Goal: Transaction & Acquisition: Purchase product/service

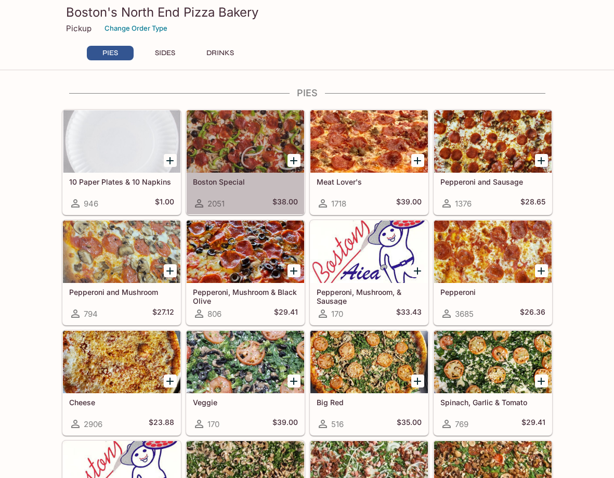
click at [214, 182] on h5 "Boston Special" at bounding box center [245, 181] width 105 height 9
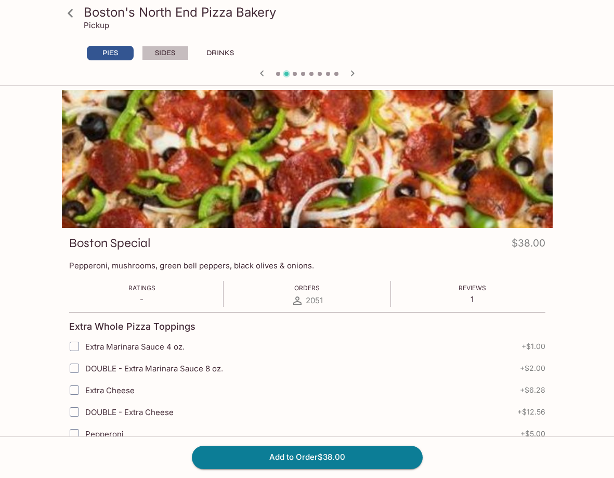
click at [164, 56] on button "SIDES" at bounding box center [165, 53] width 47 height 15
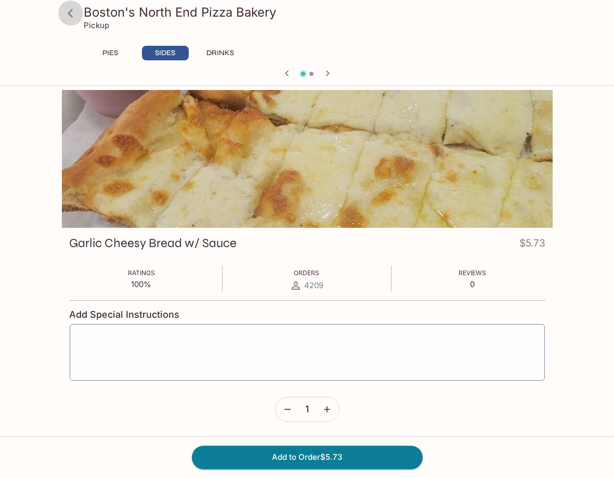
click at [68, 17] on icon at bounding box center [70, 13] width 18 height 18
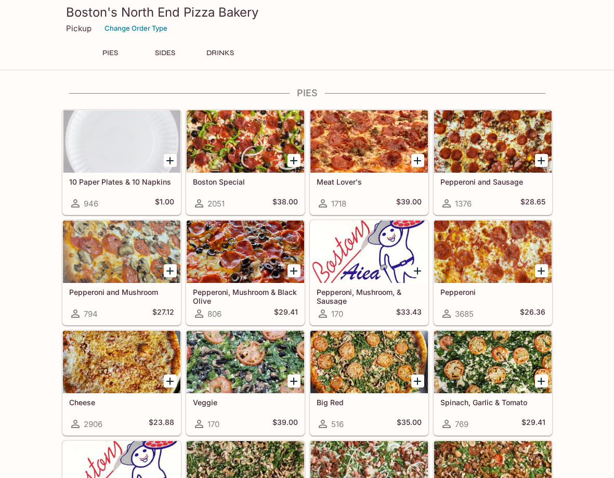
click at [338, 178] on h5 "Meat Lover's" at bounding box center [369, 181] width 105 height 9
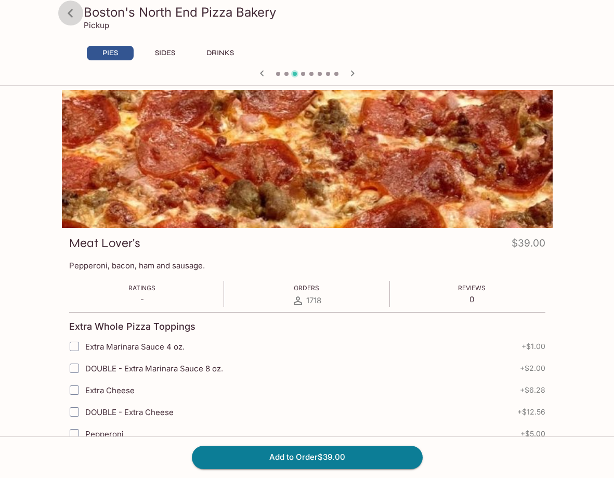
click at [76, 11] on icon at bounding box center [70, 13] width 18 height 18
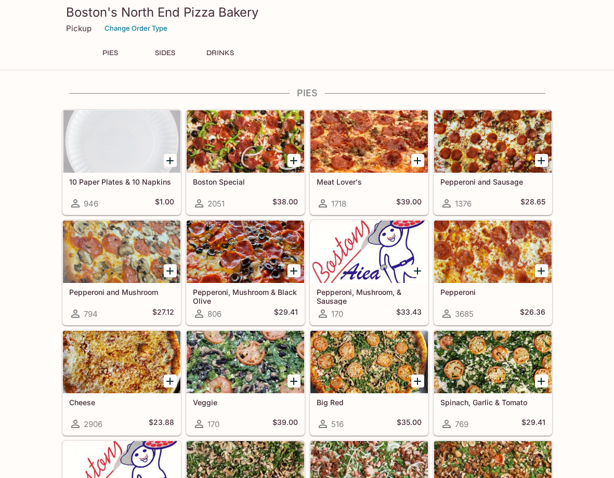
click at [484, 180] on h5 "Pepperoni and Sausage" at bounding box center [493, 181] width 105 height 9
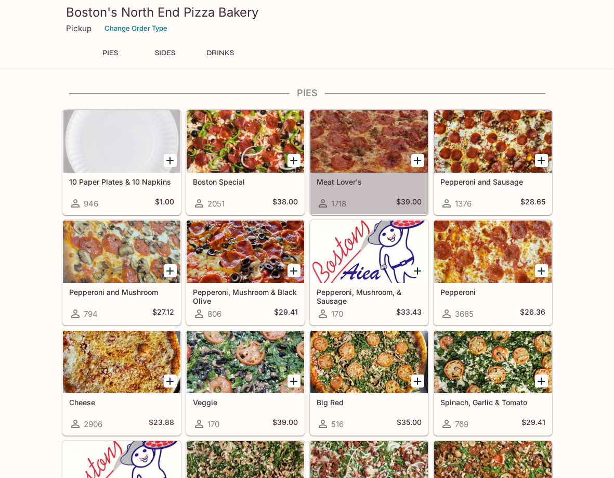
click at [344, 188] on div "Meat Lover's 1718 $39.00" at bounding box center [369, 194] width 118 height 42
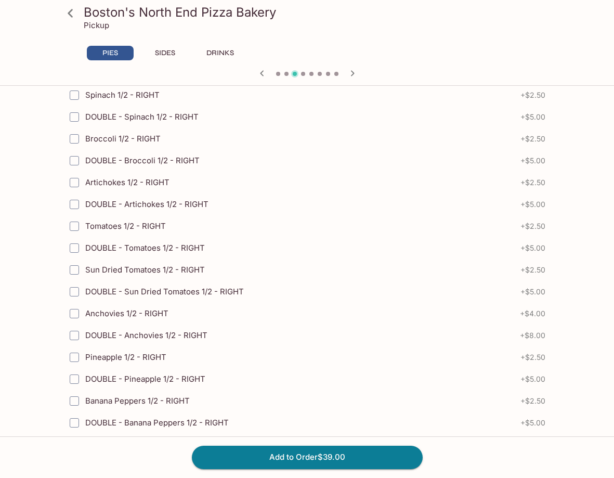
scroll to position [1612, 0]
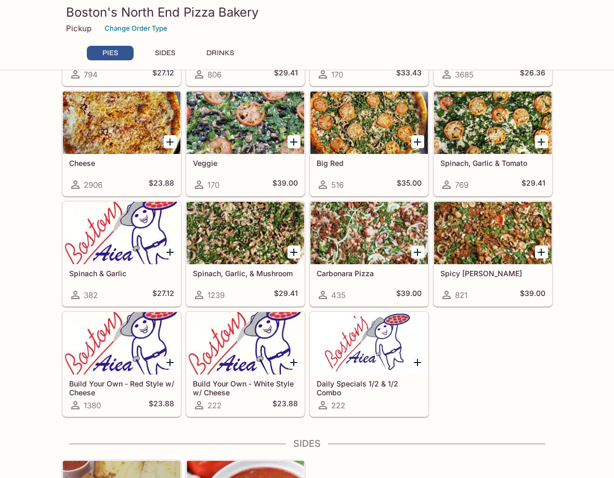
scroll to position [312, 0]
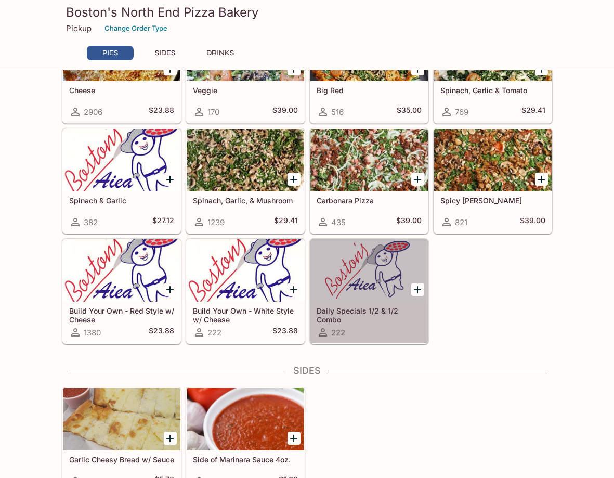
click at [352, 316] on h5 "Daily Specials 1/2 & 1/2 Combo" at bounding box center [369, 314] width 105 height 17
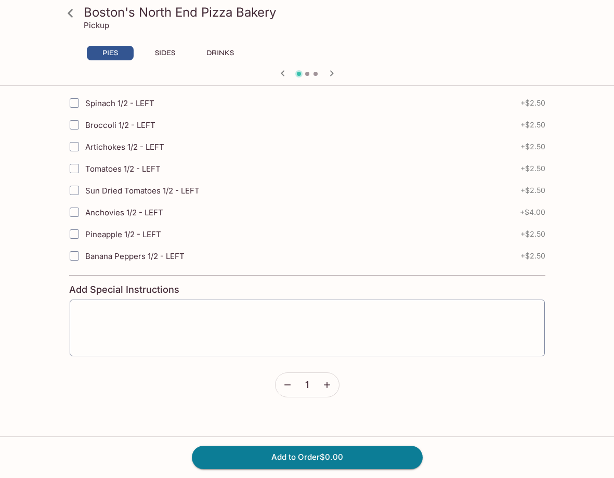
scroll to position [2749, 0]
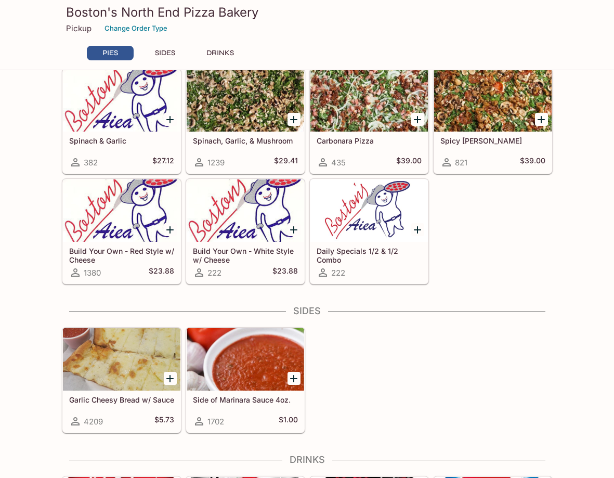
scroll to position [380, 0]
